Goal: Task Accomplishment & Management: Manage account settings

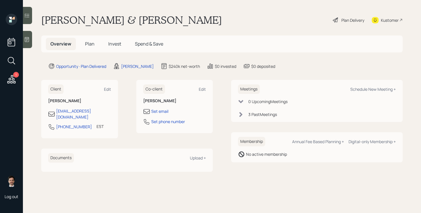
click at [88, 45] on span "Plan" at bounding box center [89, 44] width 9 height 6
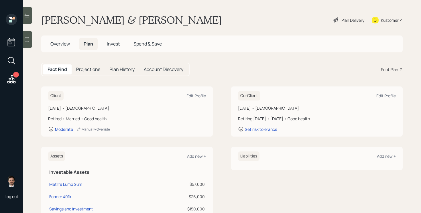
click at [346, 20] on div "Plan Delivery" at bounding box center [352, 20] width 23 height 6
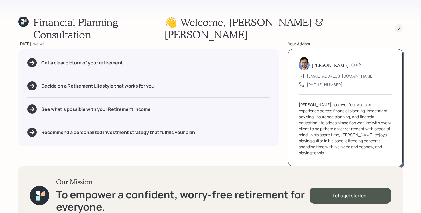
click at [399, 25] on icon at bounding box center [398, 28] width 6 height 6
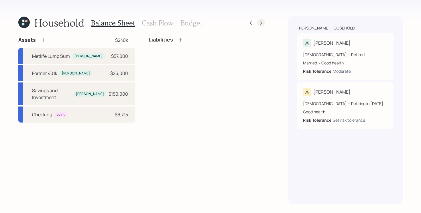
click at [261, 24] on icon at bounding box center [261, 23] width 6 height 6
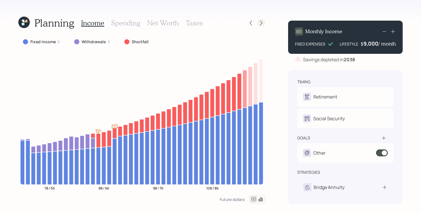
click at [262, 24] on icon at bounding box center [261, 23] width 6 height 6
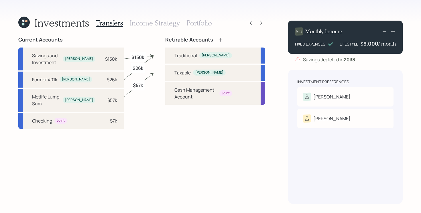
click at [270, 72] on div "Investments Transfers Income Strategy Portfolio Current Accounts Savings and In…" at bounding box center [210, 106] width 421 height 213
click at [23, 21] on icon at bounding box center [23, 21] width 3 height 3
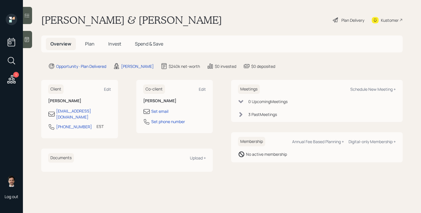
click at [86, 43] on span "Plan" at bounding box center [89, 44] width 9 height 6
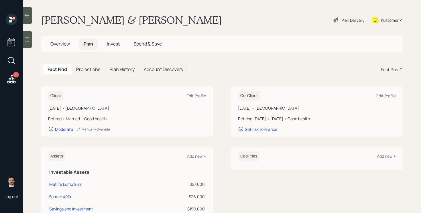
click at [117, 46] on span "Invest" at bounding box center [113, 44] width 13 height 6
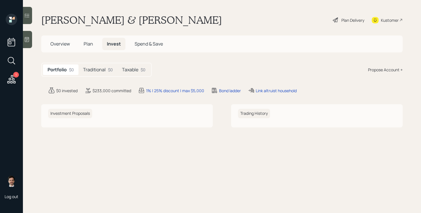
click at [100, 72] on h5 "Traditional" at bounding box center [94, 69] width 23 height 5
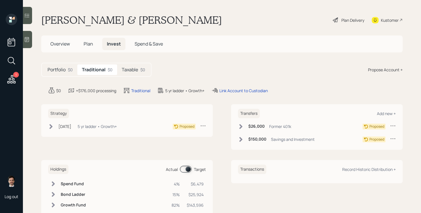
click at [134, 70] on h5 "Taxable" at bounding box center [130, 69] width 16 height 5
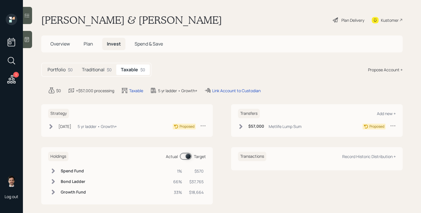
click at [88, 68] on h5 "Traditional" at bounding box center [93, 69] width 23 height 5
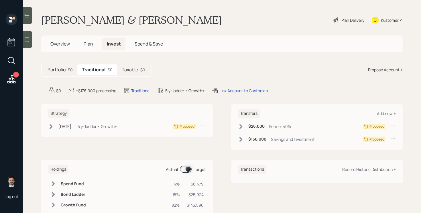
click at [391, 139] on icon at bounding box center [393, 139] width 6 height 6
click at [364, 156] on div "Cancel Transfer" at bounding box center [374, 154] width 41 height 5
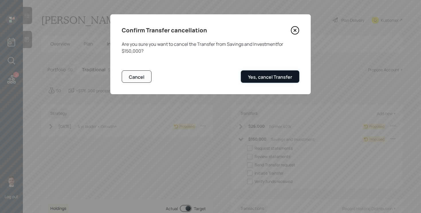
click at [264, 74] on div "Yes, cancel Transfer" at bounding box center [270, 77] width 44 height 6
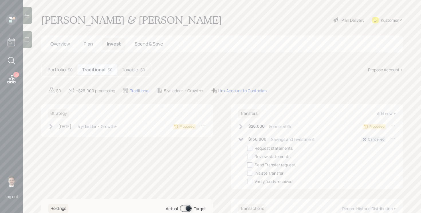
click at [127, 70] on h5 "Taxable" at bounding box center [130, 69] width 16 height 5
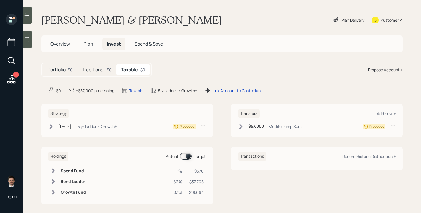
click at [92, 70] on h5 "Traditional" at bounding box center [93, 69] width 23 height 5
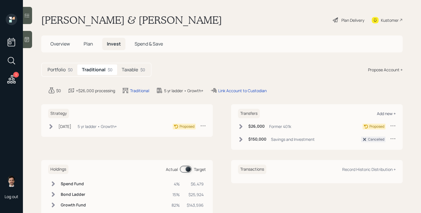
click at [391, 114] on div "Add new +" at bounding box center [386, 113] width 19 height 5
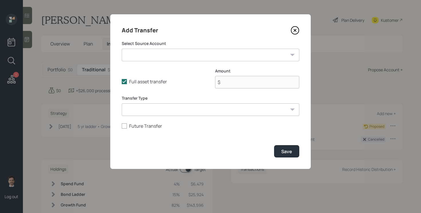
click at [209, 59] on select "Metlife Lump Sum ($57,000 | Taxable Investment) Former 401k ($26,000 | IRA) Sav…" at bounding box center [210, 55] width 177 height 13
select select "780e8cba-c7e3-4b0f-8031-a934a265db33"
click at [122, 49] on select "Metlife Lump Sum ($57,000 | Taxable Investment) Former 401k ($26,000 | IRA) Sav…" at bounding box center [210, 55] width 177 height 13
type input "$ 57,000"
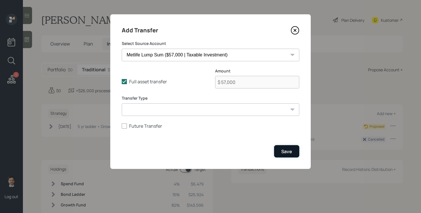
click at [287, 151] on div "Save" at bounding box center [286, 151] width 11 height 6
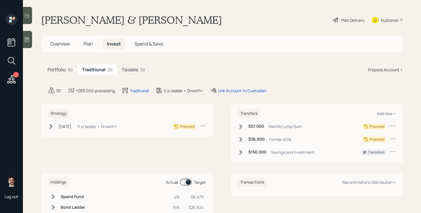
click at [136, 68] on h5 "Taxable" at bounding box center [130, 69] width 16 height 5
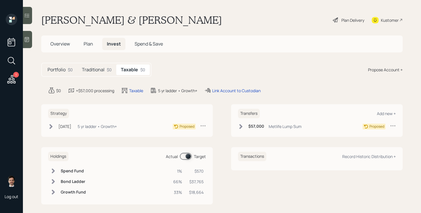
click at [395, 126] on icon at bounding box center [392, 125] width 5 height 1
click at [386, 113] on div "Add new +" at bounding box center [386, 113] width 19 height 5
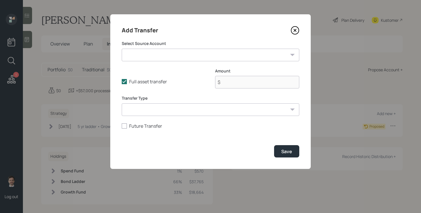
click at [207, 50] on select "Metlife Lump Sum ($57,000 | Taxable Investment) Former 401k ($26,000 | IRA) Sav…" at bounding box center [210, 55] width 177 height 13
select select "024112f1-2bfb-43ec-a832-33a8325ea28c"
click at [122, 49] on select "Metlife Lump Sum ($57,000 | Taxable Investment) Former 401k ($26,000 | IRA) Sav…" at bounding box center [210, 55] width 177 height 13
type input "$ 150,000"
click at [255, 57] on select "Metlife Lump Sum ($57,000 | Taxable Investment) Former 401k ($26,000 | IRA) Sav…" at bounding box center [210, 55] width 177 height 13
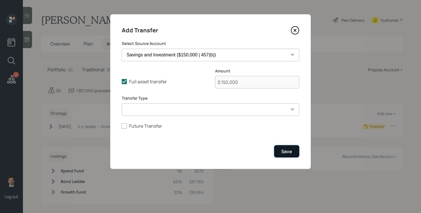
click at [292, 152] on button "Save" at bounding box center [286, 151] width 25 height 12
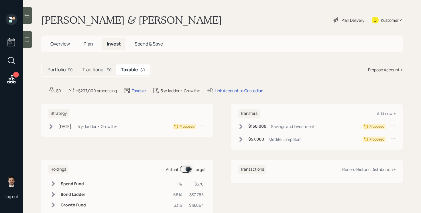
click at [103, 72] on h5 "Traditional" at bounding box center [93, 69] width 23 height 5
